Goal: Information Seeking & Learning: Learn about a topic

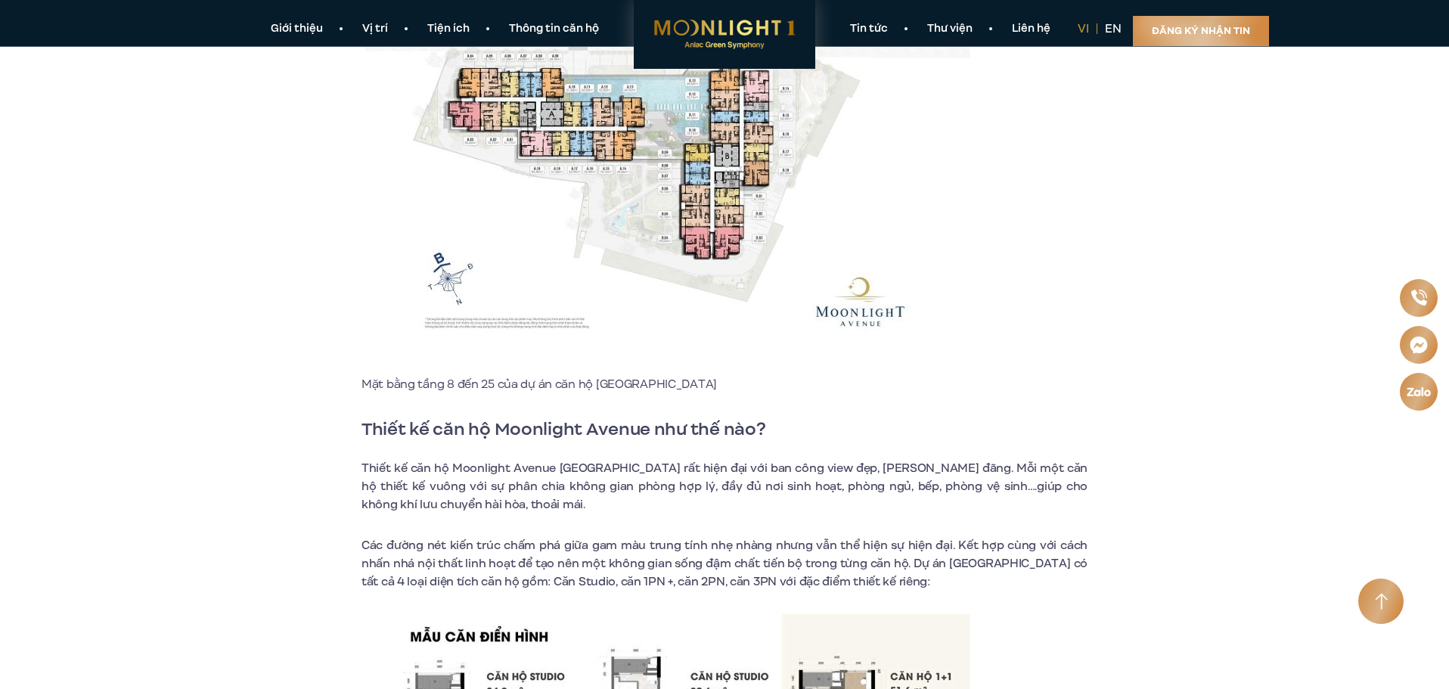
scroll to position [8544, 0]
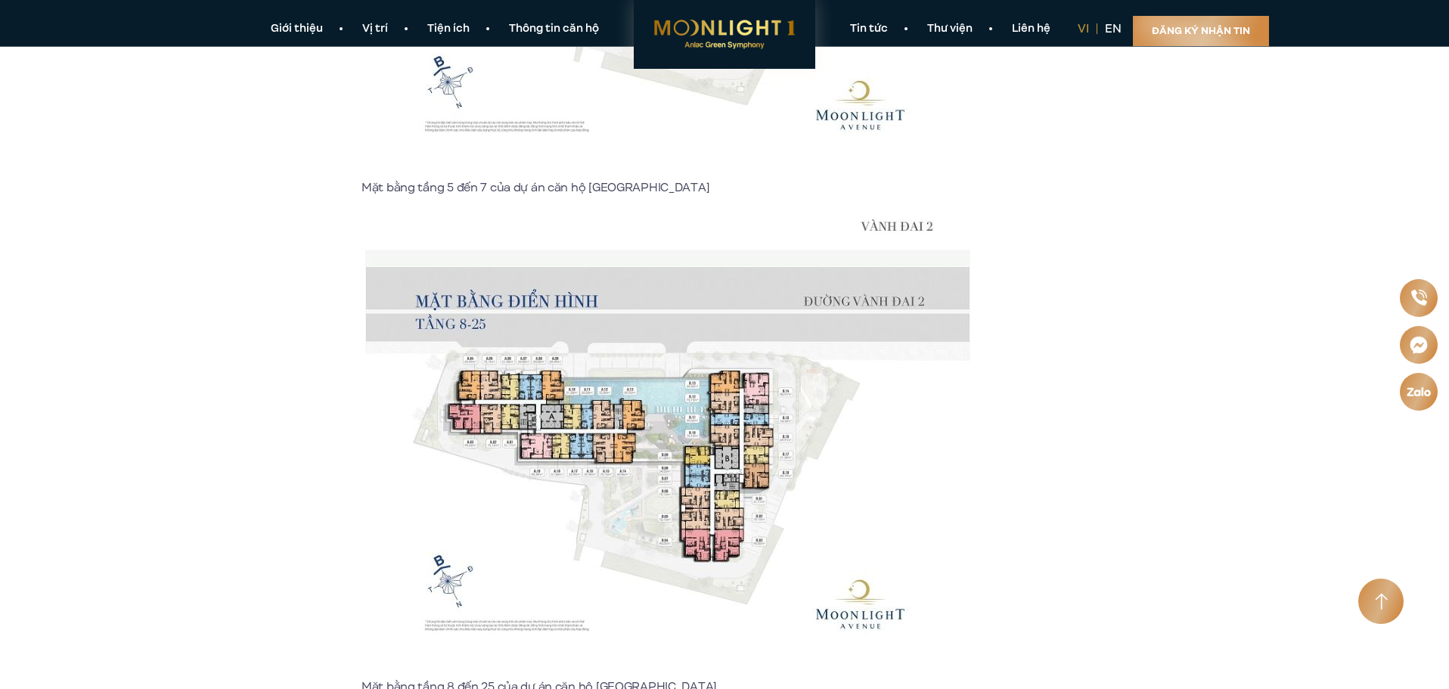
click at [577, 323] on img at bounding box center [667, 448] width 605 height 458
click at [510, 327] on img at bounding box center [667, 448] width 605 height 458
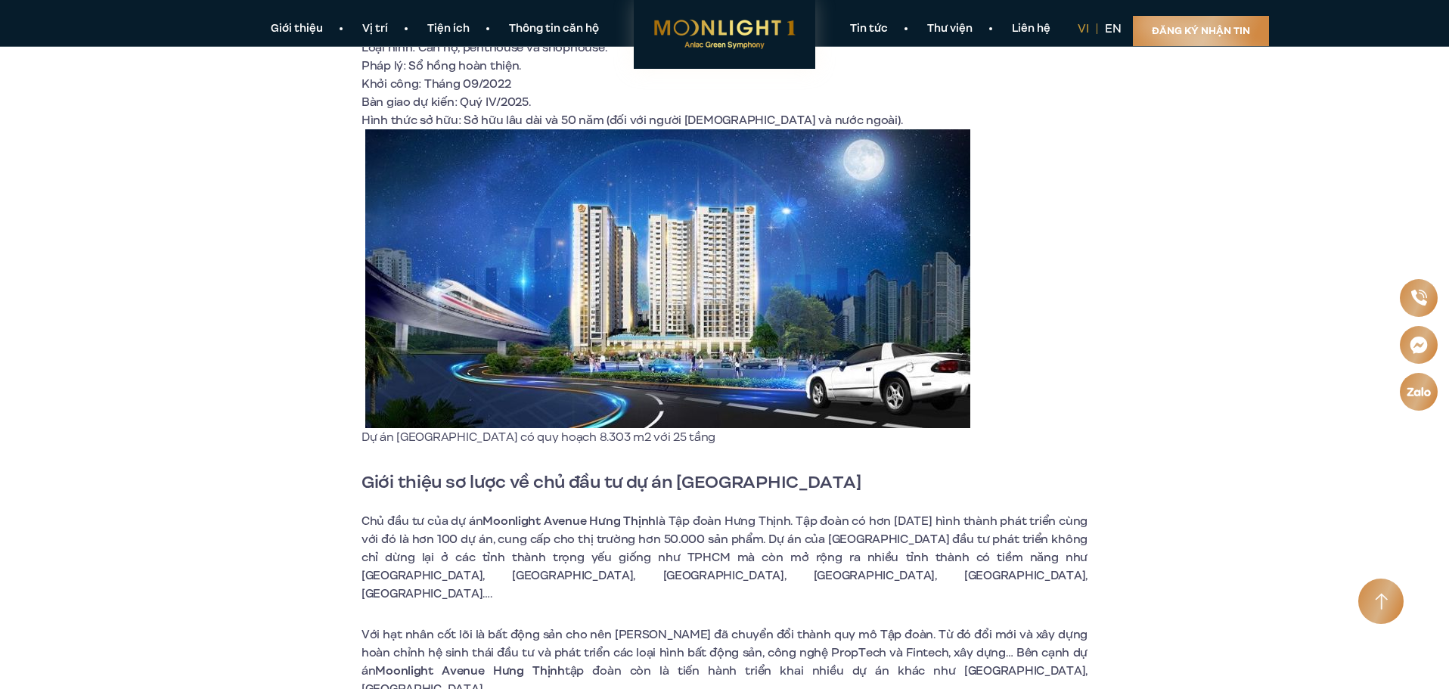
scroll to position [0, 0]
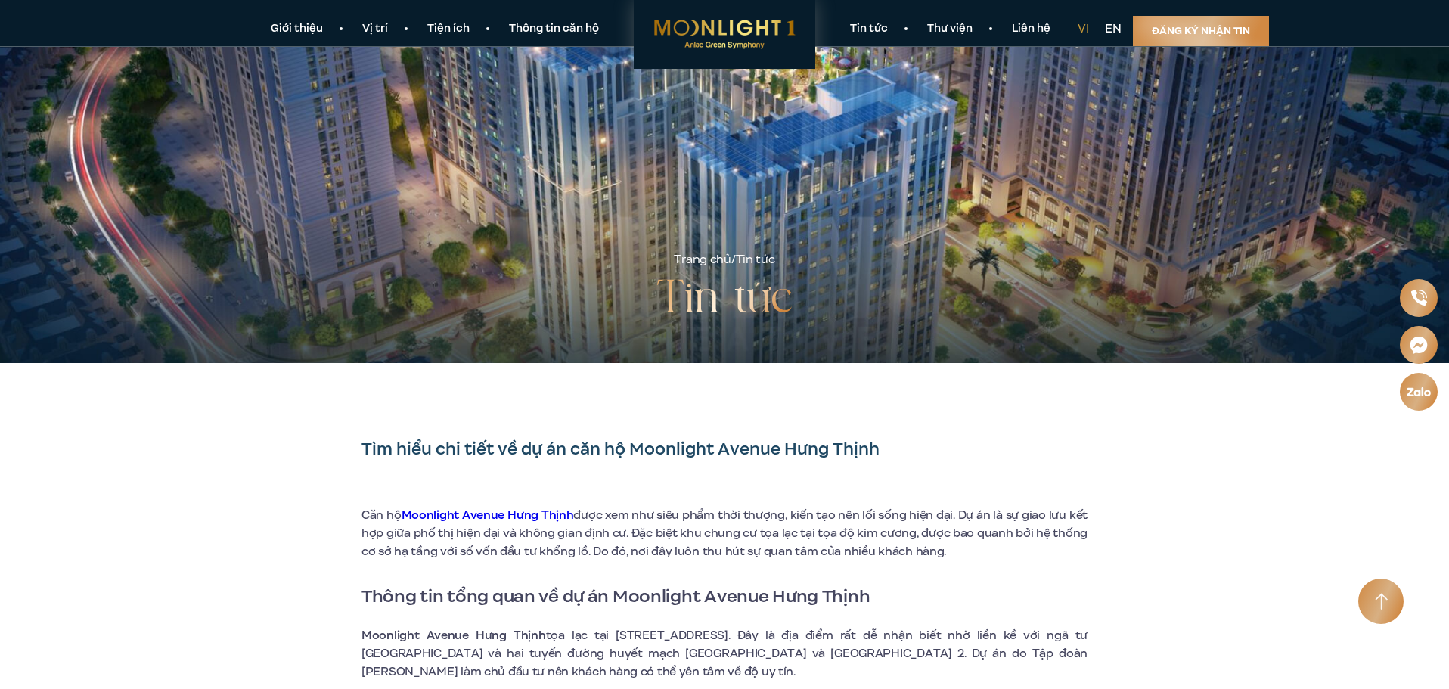
drag, startPoint x: 1149, startPoint y: 538, endPoint x: 1066, endPoint y: 256, distance: 294.0
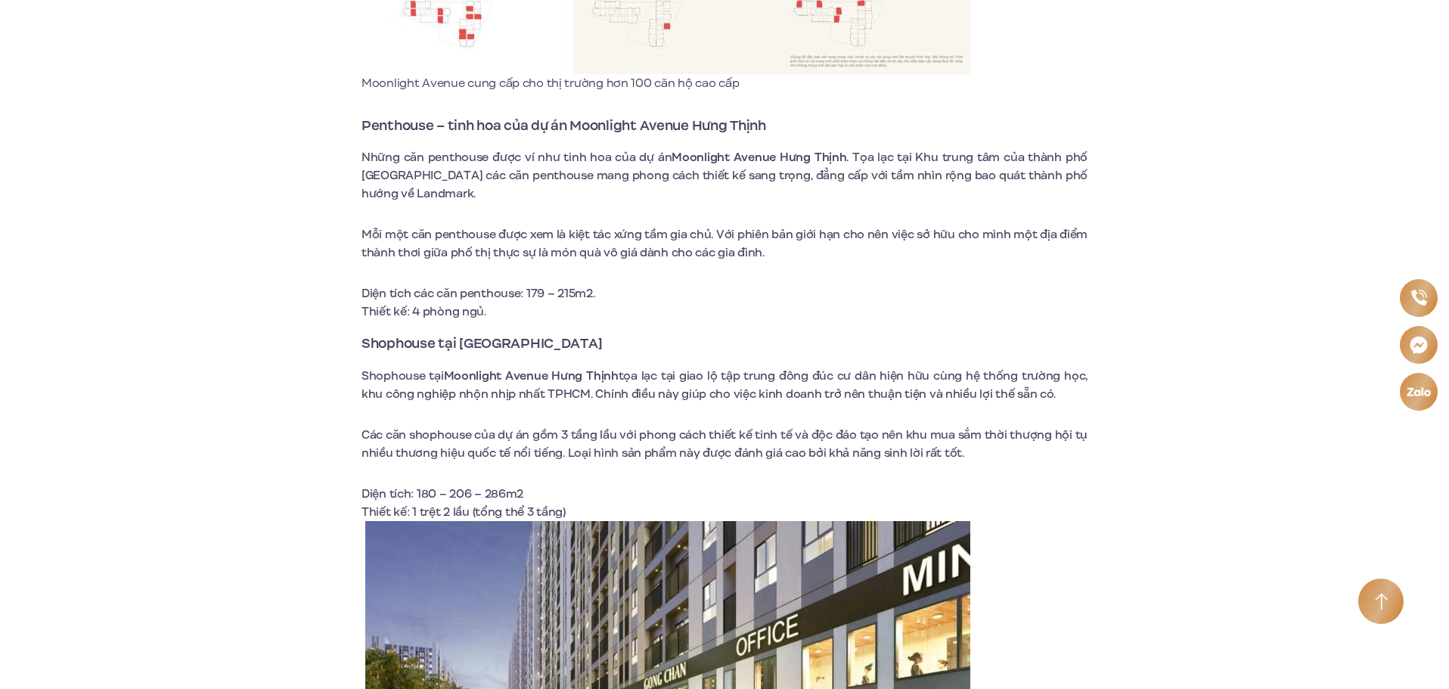
scroll to position [5519, 0]
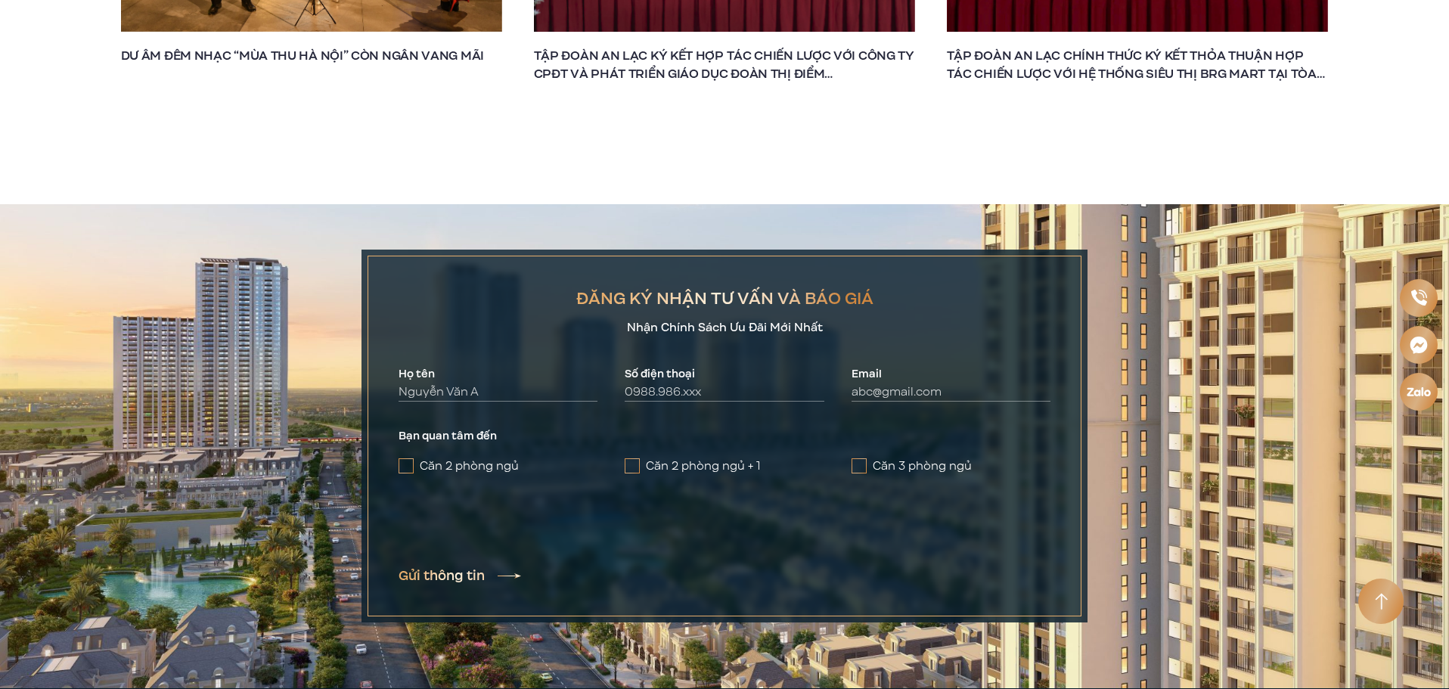
scroll to position [8997, 0]
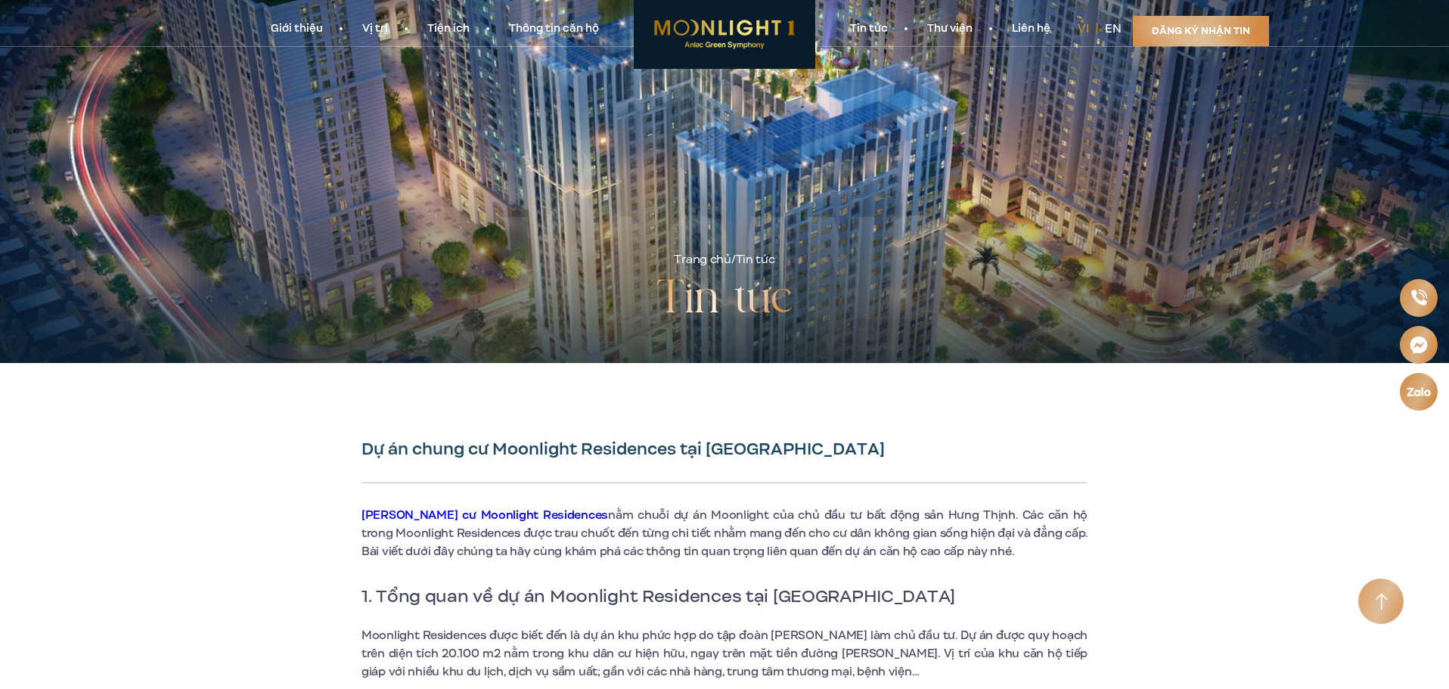
drag, startPoint x: 1250, startPoint y: 327, endPoint x: 1248, endPoint y: 67, distance: 260.1
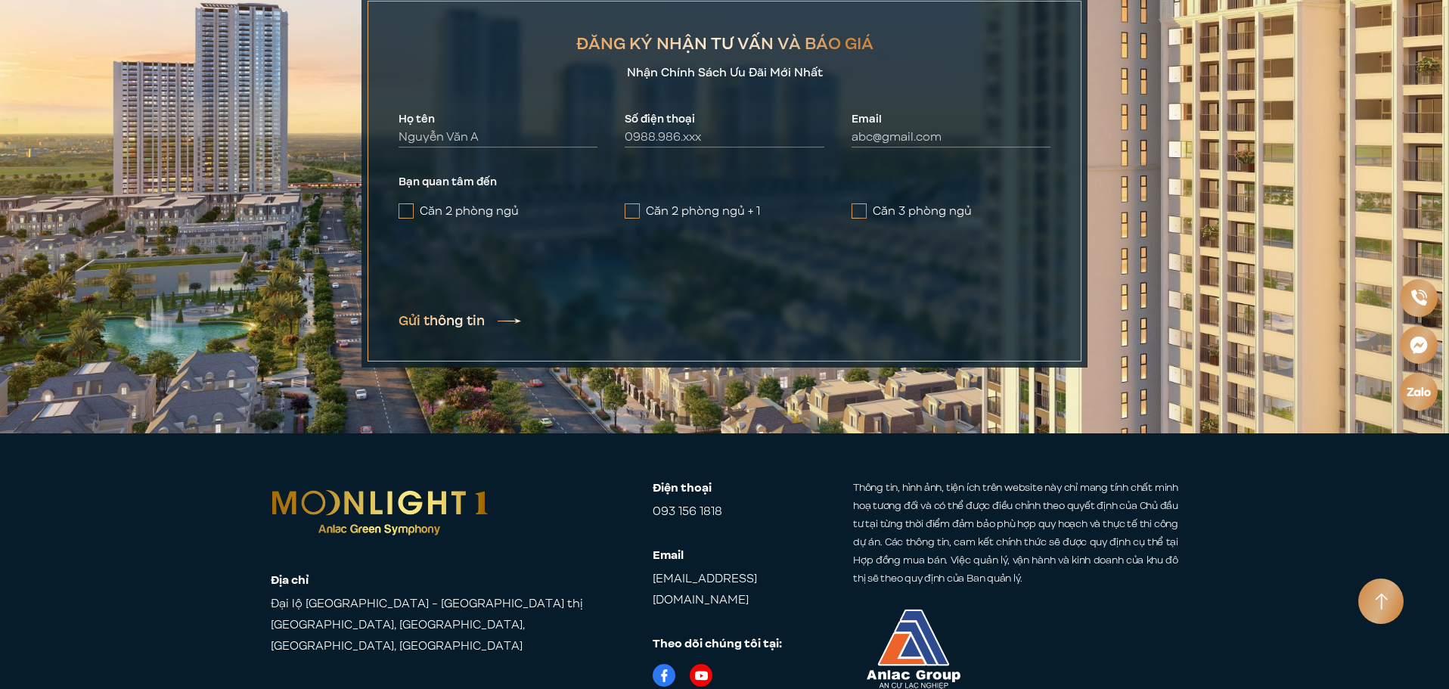
scroll to position [9581, 0]
